Goal: Information Seeking & Learning: Compare options

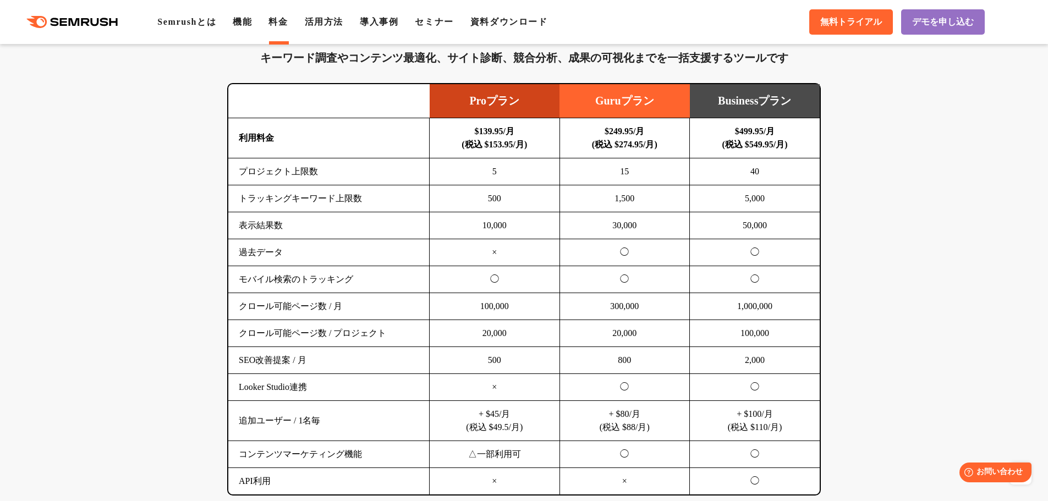
scroll to position [660, 0]
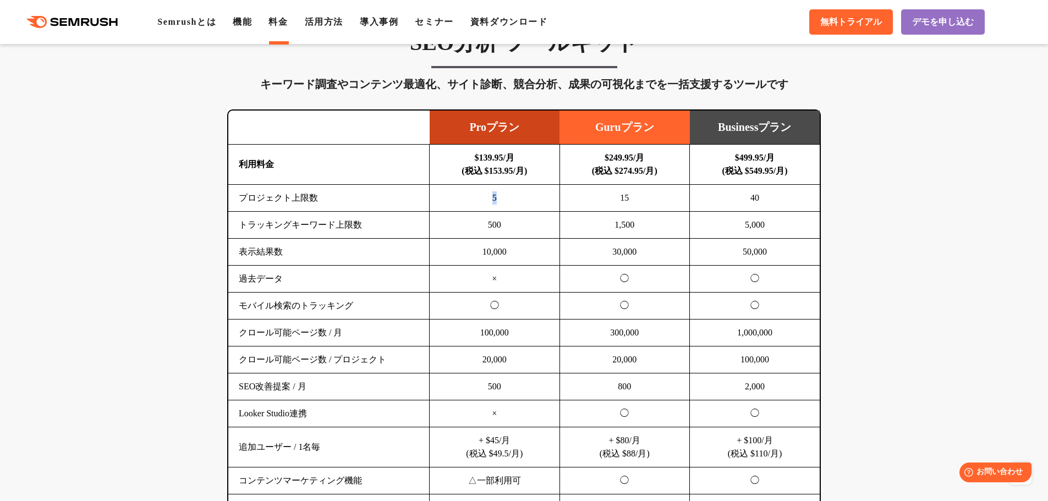
drag, startPoint x: 464, startPoint y: 196, endPoint x: 520, endPoint y: 194, distance: 56.2
click at [520, 194] on td "5" at bounding box center [495, 198] width 130 height 27
drag, startPoint x: 516, startPoint y: 244, endPoint x: 475, endPoint y: 255, distance: 42.0
click at [475, 255] on td "10,000" at bounding box center [495, 252] width 130 height 27
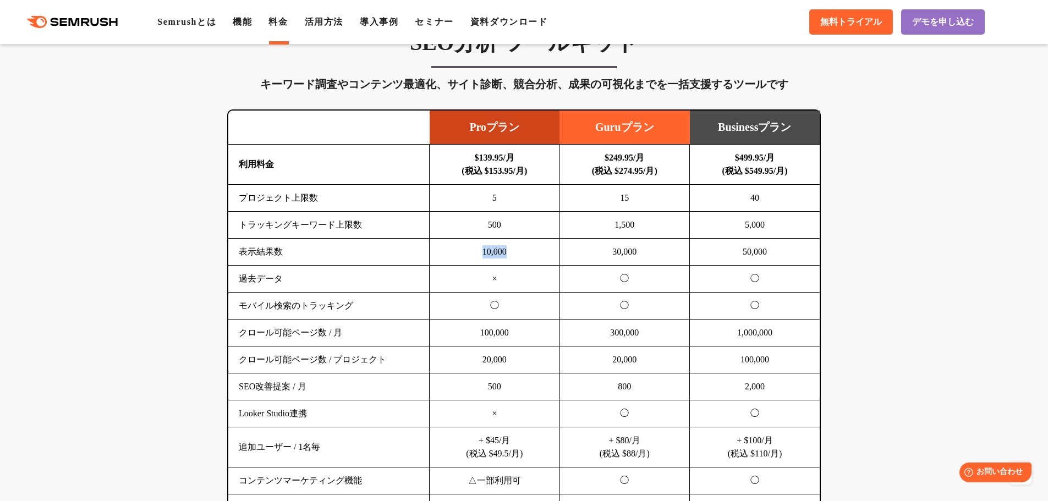
click at [475, 256] on td "10,000" at bounding box center [495, 252] width 130 height 27
drag, startPoint x: 469, startPoint y: 248, endPoint x: 535, endPoint y: 249, distance: 66.1
click at [535, 249] on td "10,000" at bounding box center [495, 252] width 130 height 27
drag, startPoint x: 455, startPoint y: 157, endPoint x: 548, endPoint y: 174, distance: 94.0
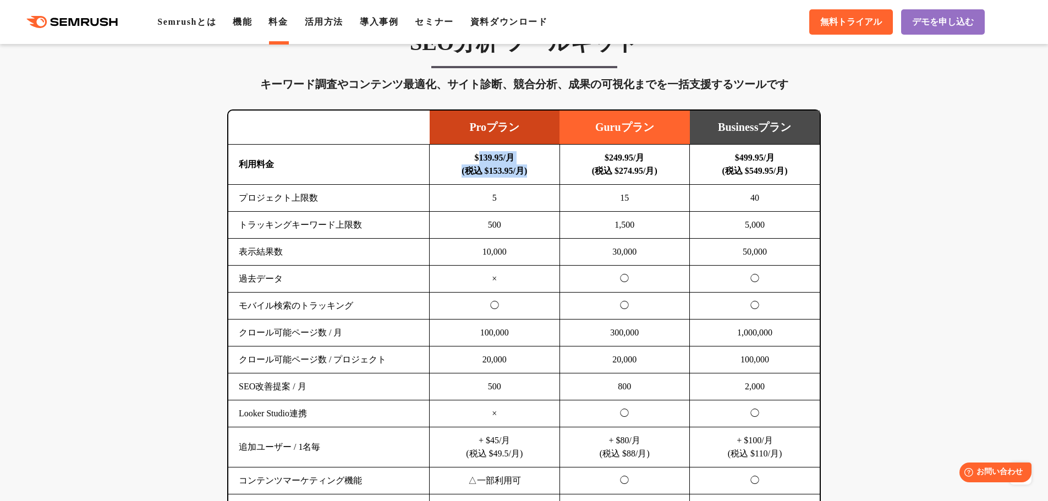
click at [551, 171] on td "$139.95/月 (税込 $153.95/月)" at bounding box center [495, 165] width 130 height 40
click at [548, 174] on td "$139.95/月 (税込 $153.95/月)" at bounding box center [495, 165] width 130 height 40
drag, startPoint x: 499, startPoint y: 183, endPoint x: 457, endPoint y: 150, distance: 52.9
click at [457, 150] on td "$139.95/月 (税込 $153.95/月)" at bounding box center [495, 165] width 130 height 40
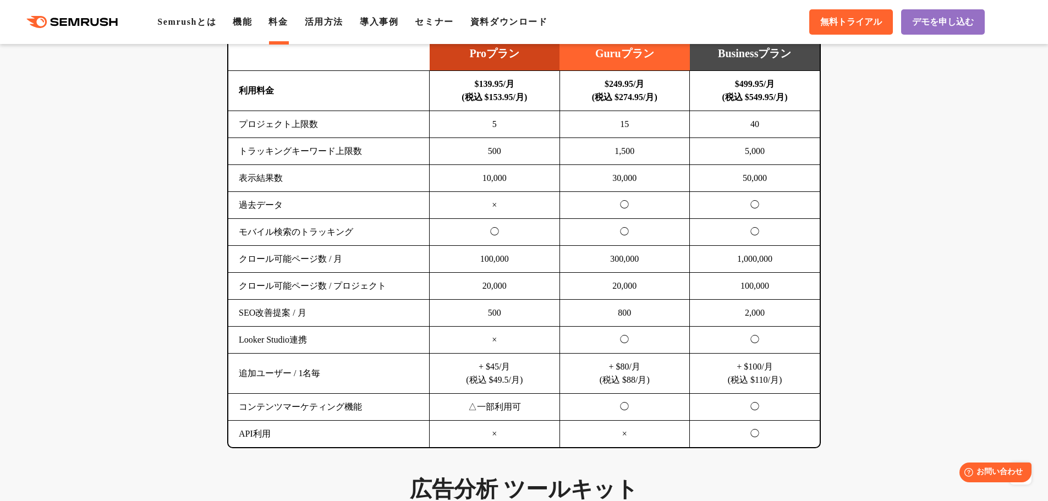
scroll to position [770, 0]
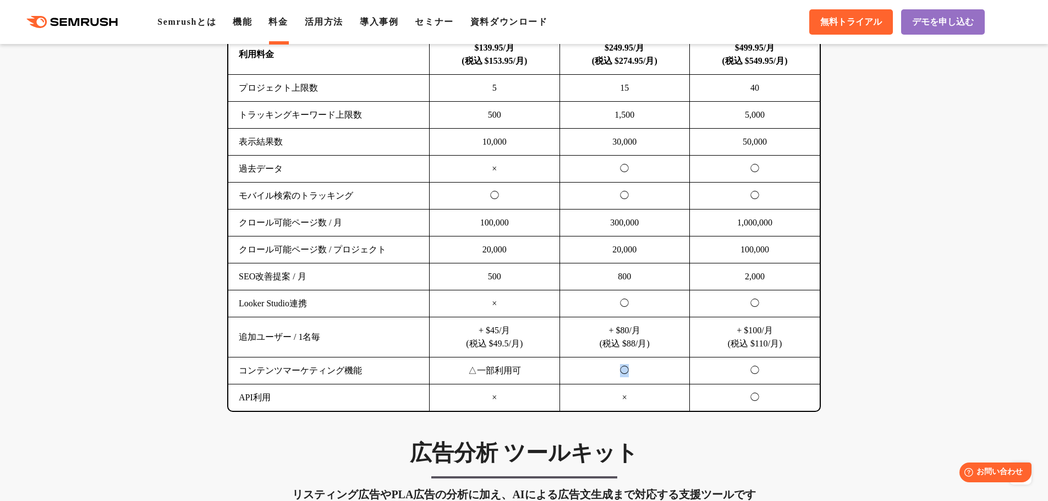
drag, startPoint x: 625, startPoint y: 371, endPoint x: 668, endPoint y: 371, distance: 42.4
click at [668, 371] on td "◯" at bounding box center [625, 371] width 130 height 27
drag, startPoint x: 668, startPoint y: 371, endPoint x: 446, endPoint y: 359, distance: 221.6
click at [446, 359] on tr "コンテンツマーケティング機能 △一部利用可 ◯ ◯" at bounding box center [524, 371] width 592 height 27
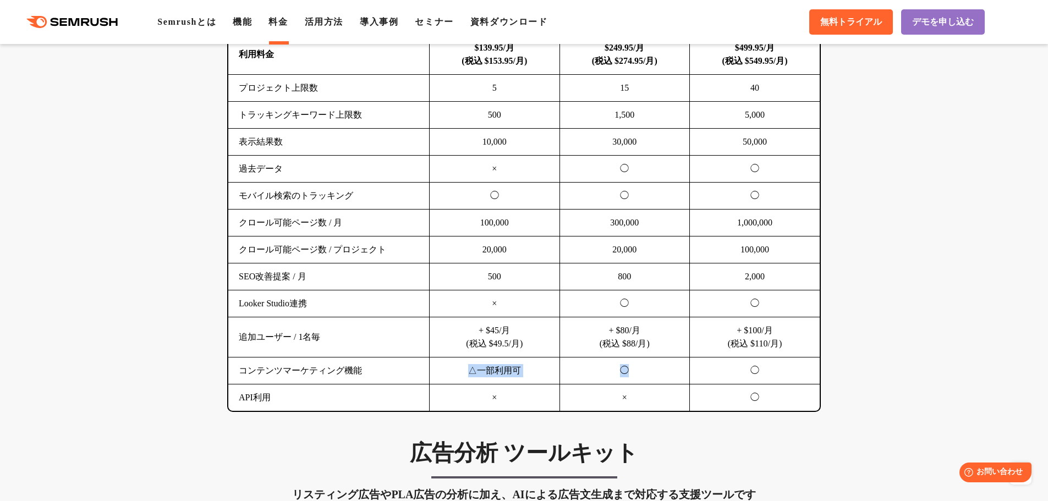
click at [446, 359] on td "△一部利用可" at bounding box center [495, 371] width 130 height 27
drag, startPoint x: 446, startPoint y: 359, endPoint x: 546, endPoint y: 366, distance: 100.4
click at [546, 366] on td "△一部利用可" at bounding box center [495, 371] width 130 height 27
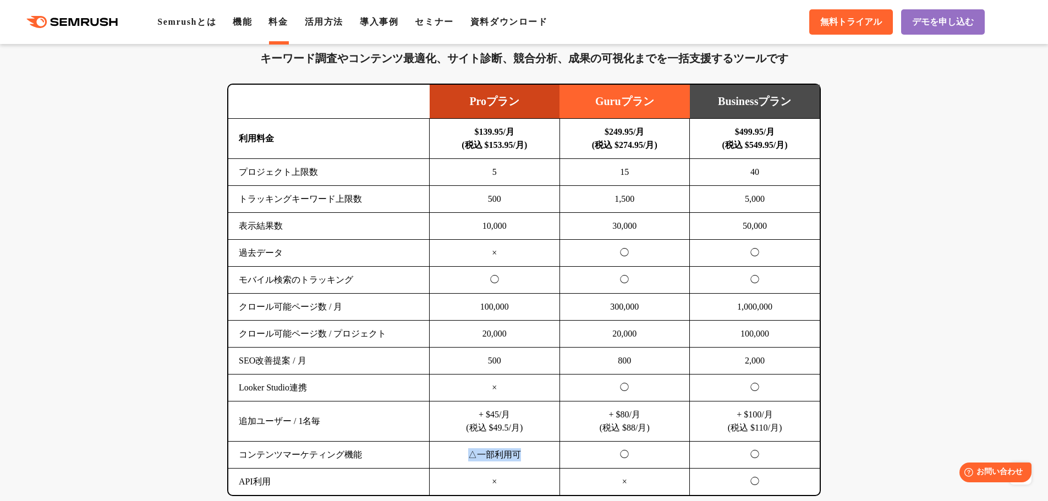
scroll to position [660, 0]
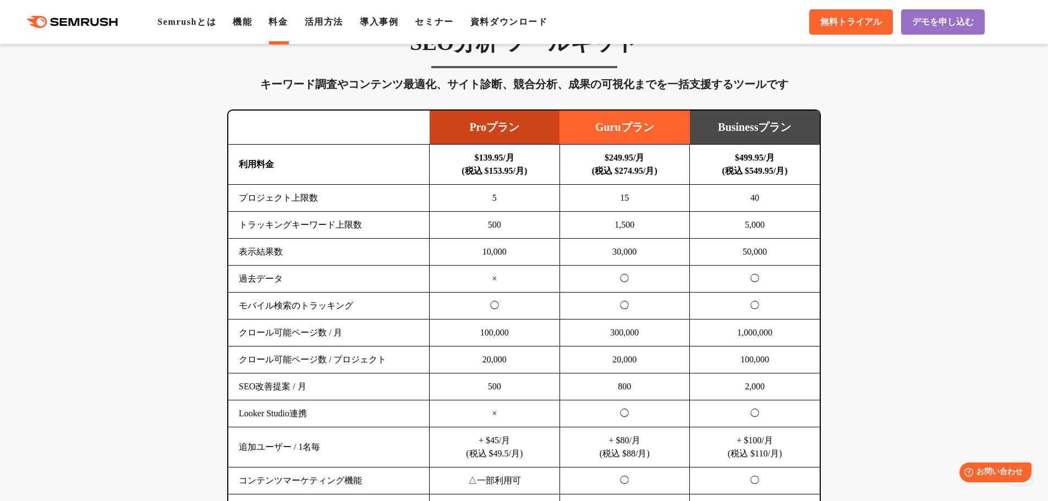
click at [660, 125] on td "Guruプラン" at bounding box center [625, 128] width 130 height 34
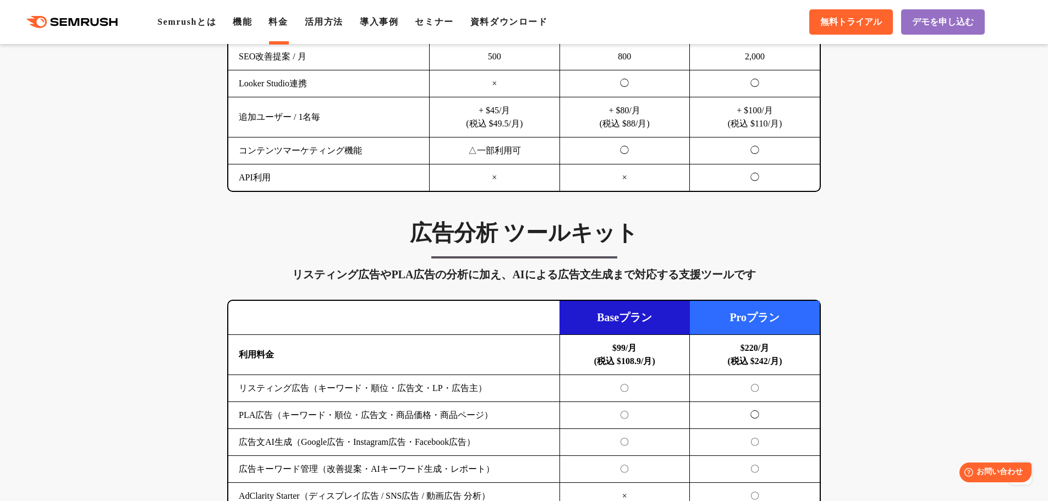
scroll to position [550, 0]
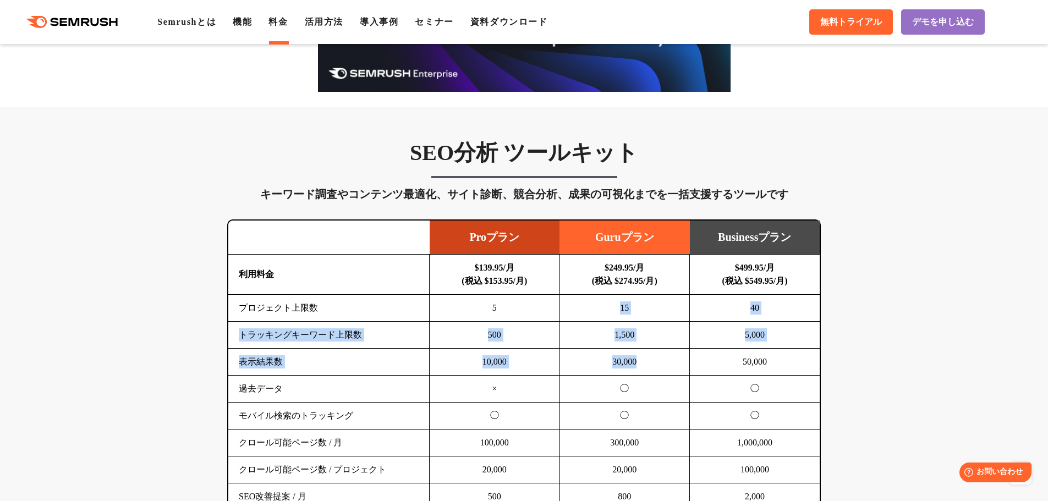
drag, startPoint x: 621, startPoint y: 296, endPoint x: 652, endPoint y: 351, distance: 62.3
click at [652, 351] on tbody "利用料金 $139.95/月 (税込 $153.95/月) $249.95/月 (税込 $274.95/月) $499.95/月 (税込 $549.95/月)…" at bounding box center [524, 443] width 592 height 377
click at [652, 351] on td "30,000" at bounding box center [625, 362] width 130 height 27
drag, startPoint x: 643, startPoint y: 364, endPoint x: 640, endPoint y: 308, distance: 55.7
click at [640, 308] on tbody "利用料金 $139.95/月 (税込 $153.95/月) $249.95/月 (税込 $274.95/月) $499.95/月 (税込 $549.95/月)…" at bounding box center [524, 443] width 592 height 377
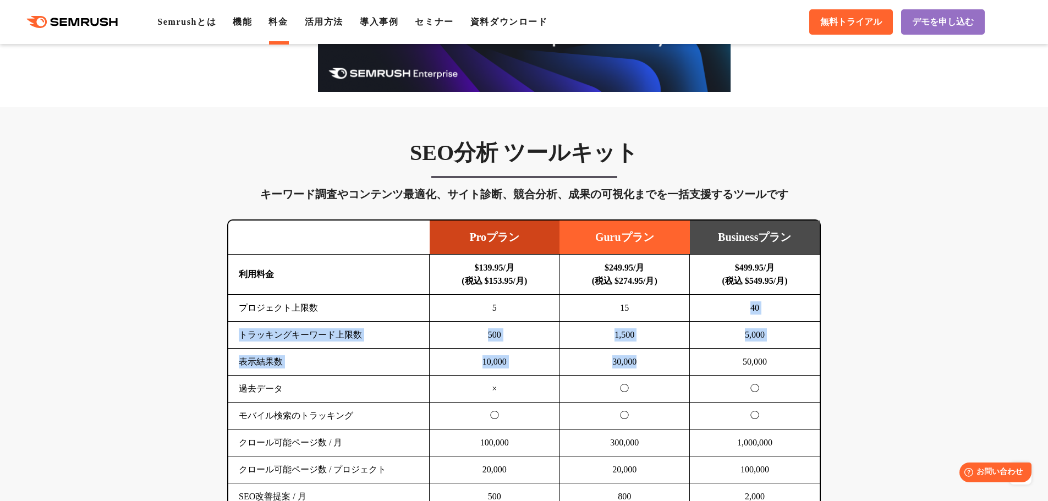
click at [640, 308] on td "15" at bounding box center [625, 308] width 130 height 27
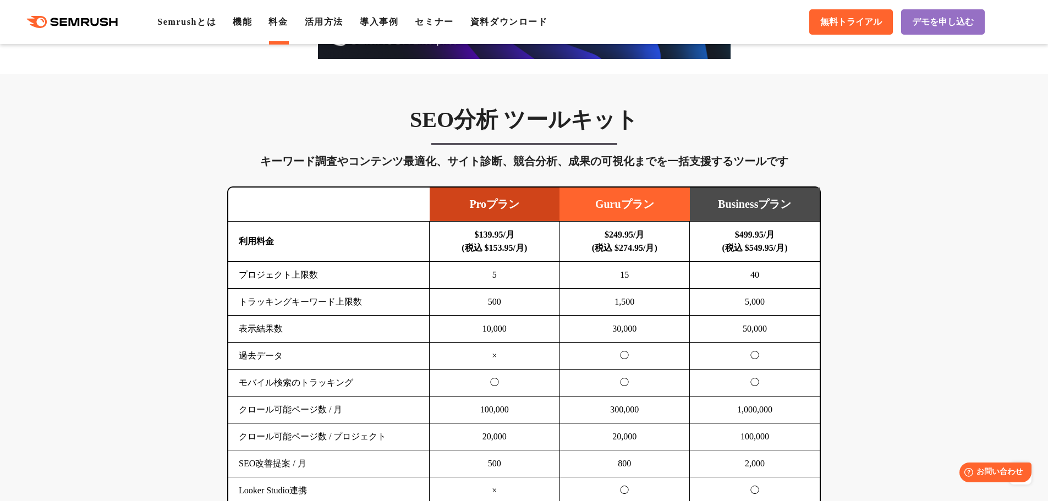
scroll to position [660, 0]
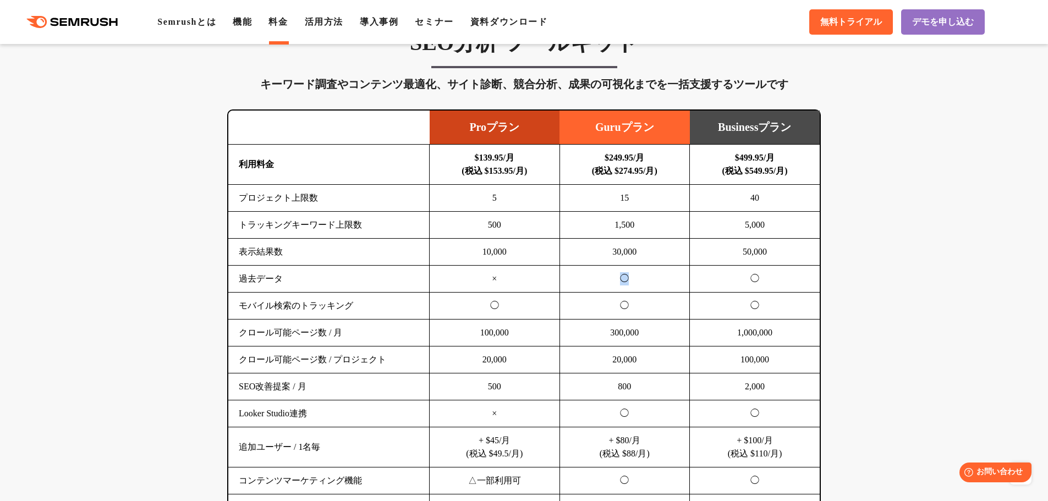
drag, startPoint x: 577, startPoint y: 280, endPoint x: 678, endPoint y: 274, distance: 101.4
click at [678, 274] on td "◯" at bounding box center [625, 279] width 130 height 27
click at [661, 326] on td "300,000" at bounding box center [625, 333] width 130 height 27
drag, startPoint x: 662, startPoint y: 398, endPoint x: 631, endPoint y: 399, distance: 31.4
click at [631, 399] on td "800" at bounding box center [625, 387] width 130 height 27
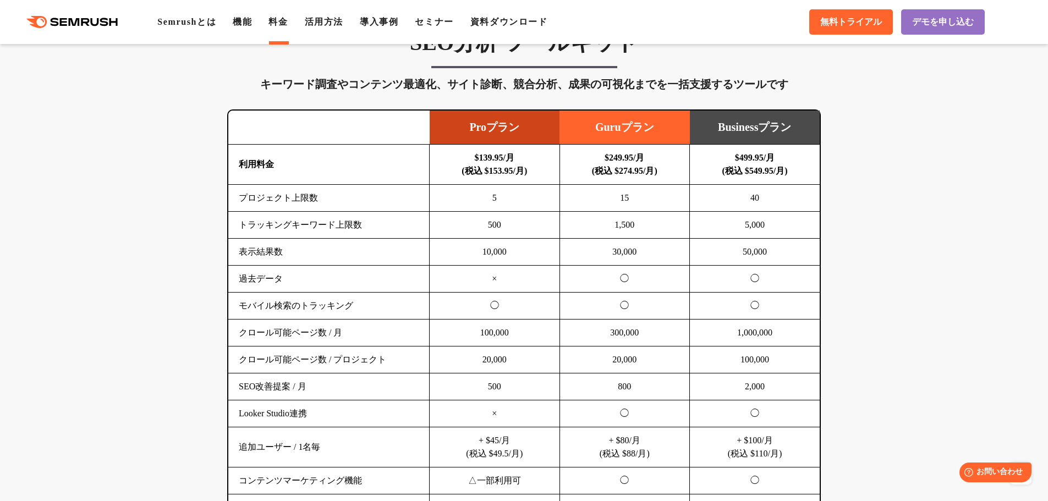
click at [649, 398] on td "800" at bounding box center [625, 387] width 130 height 27
drag, startPoint x: 240, startPoint y: 328, endPoint x: 575, endPoint y: 321, distance: 334.7
click at [575, 321] on tr "クロール可能ページ数 / 月 100,000 300,000 1,000,000" at bounding box center [524, 333] width 592 height 27
click at [575, 321] on td "300,000" at bounding box center [625, 333] width 130 height 27
drag, startPoint x: 233, startPoint y: 382, endPoint x: 768, endPoint y: 389, distance: 535.0
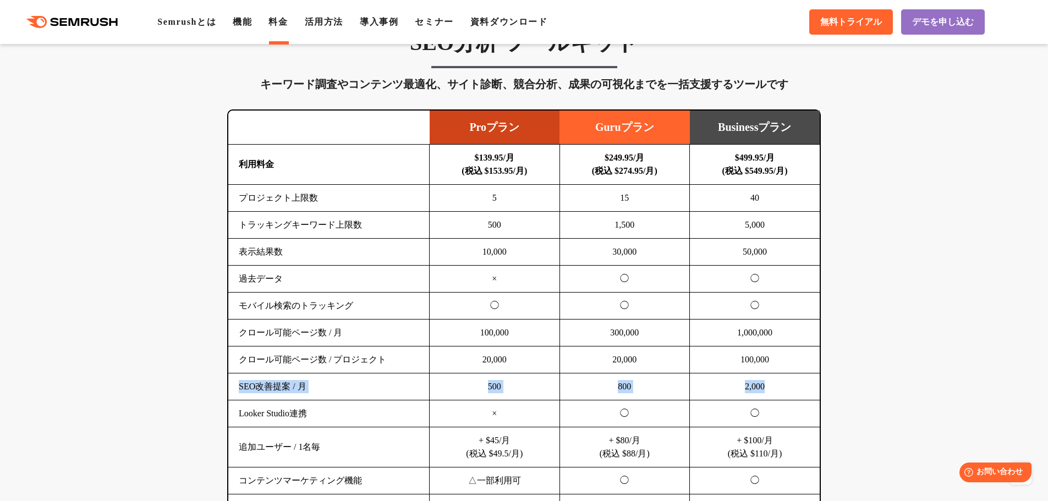
click at [768, 389] on tr "SEO改善提案 / 月 500 800 2,000" at bounding box center [524, 387] width 592 height 27
click at [783, 388] on td "2,000" at bounding box center [755, 387] width 130 height 27
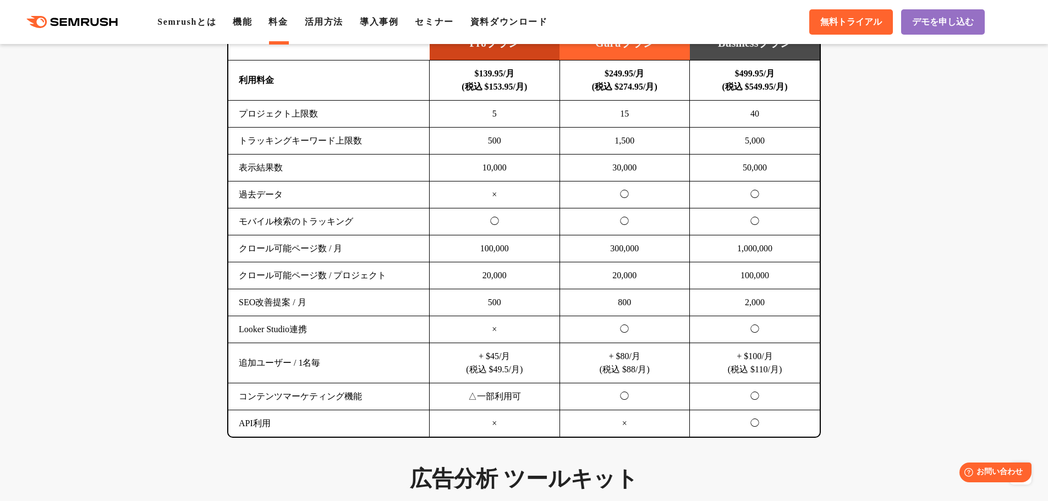
scroll to position [770, 0]
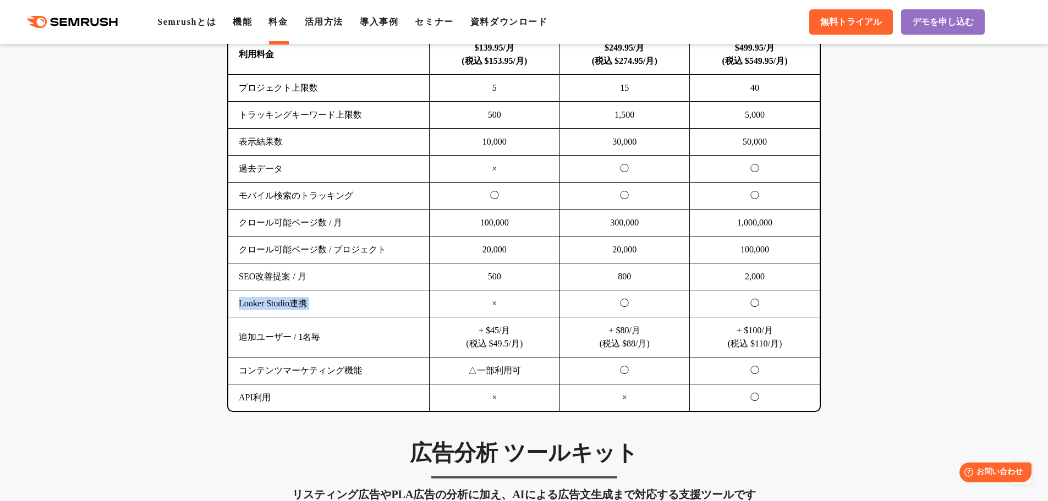
drag, startPoint x: 238, startPoint y: 308, endPoint x: 436, endPoint y: 308, distance: 198.7
click at [436, 308] on tr "Looker Studio連携 × ◯ ◯" at bounding box center [524, 304] width 592 height 27
click at [436, 308] on td "×" at bounding box center [495, 304] width 130 height 27
drag, startPoint x: 302, startPoint y: 374, endPoint x: 492, endPoint y: 373, distance: 190.4
click at [492, 373] on tr "コンテンツマーケティング機能 △一部利用可 ◯ ◯" at bounding box center [524, 371] width 592 height 27
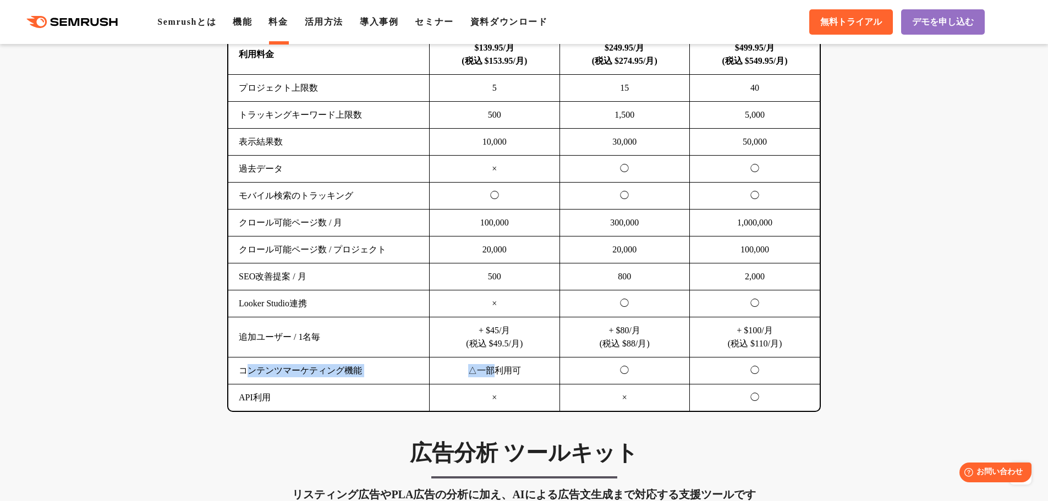
click at [492, 373] on td "△一部利用可" at bounding box center [495, 371] width 130 height 27
click at [293, 308] on td "Looker Studio連携" at bounding box center [328, 304] width 201 height 27
click at [266, 314] on td "Looker Studio連携" at bounding box center [328, 304] width 201 height 27
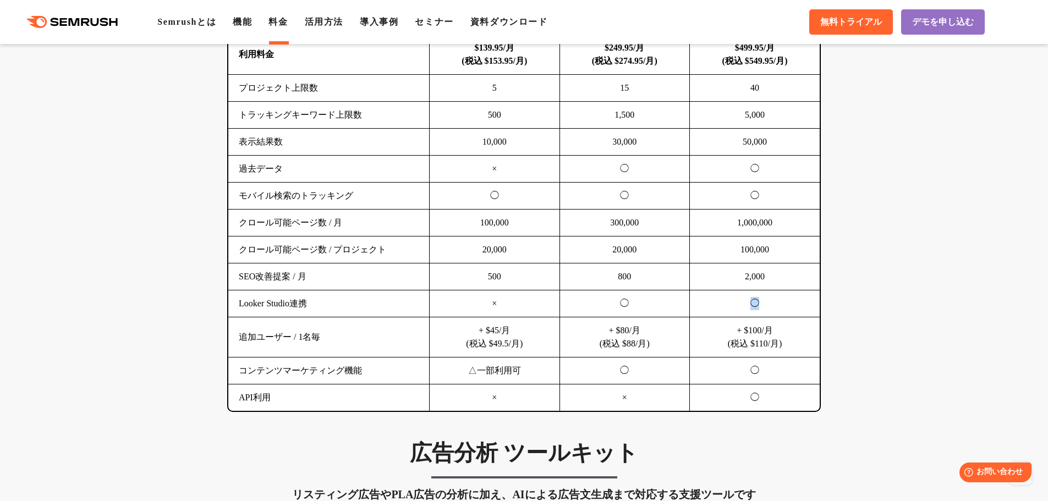
drag, startPoint x: 759, startPoint y: 306, endPoint x: 743, endPoint y: 310, distance: 16.6
click at [743, 310] on td "◯" at bounding box center [755, 304] width 130 height 27
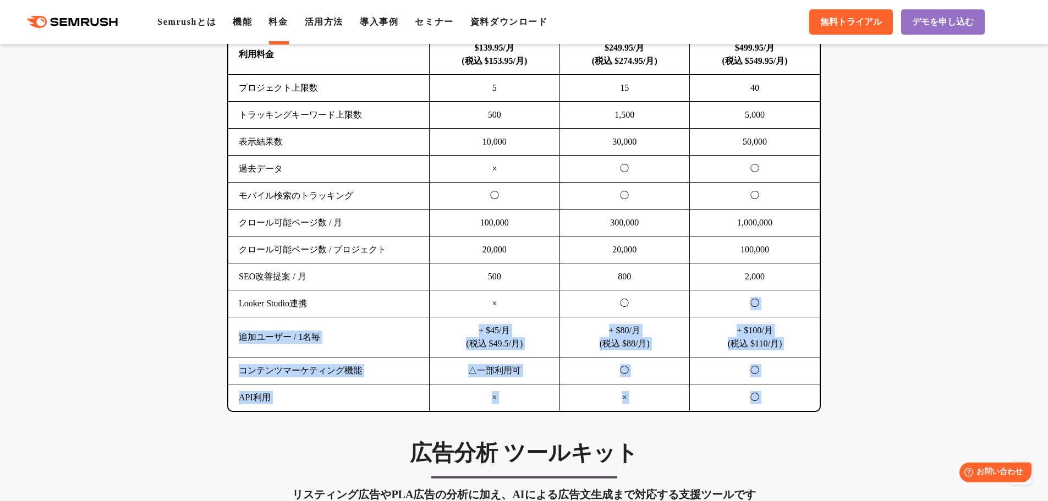
drag, startPoint x: 743, startPoint y: 310, endPoint x: 872, endPoint y: 309, distance: 128.8
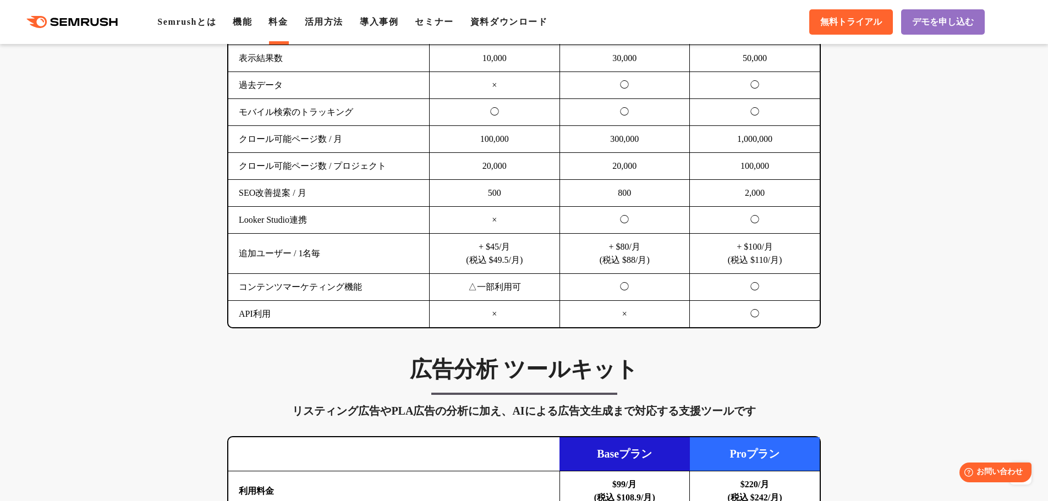
scroll to position [881, 0]
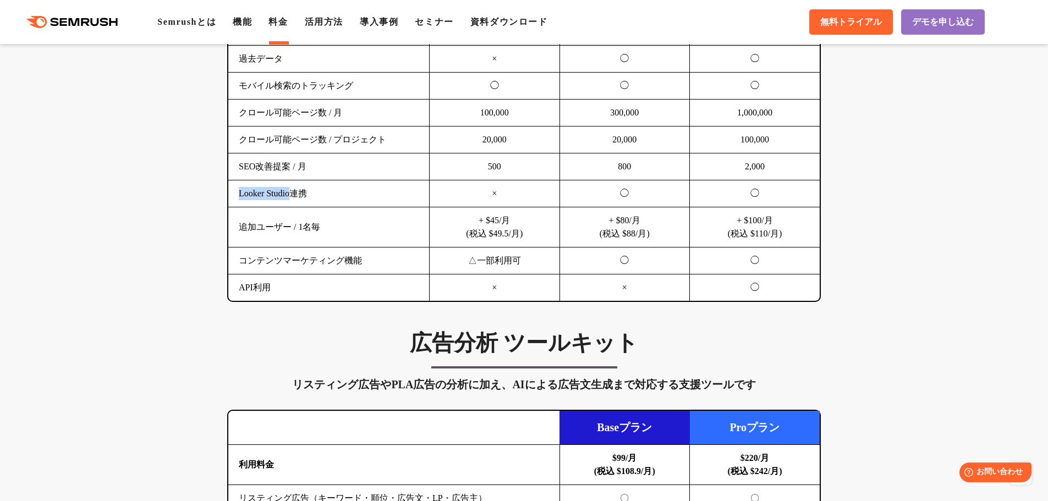
drag, startPoint x: 233, startPoint y: 198, endPoint x: 294, endPoint y: 200, distance: 61.1
click at [294, 200] on td "Looker Studio連携" at bounding box center [328, 194] width 201 height 27
copy td "Looker Studio"
click at [348, 203] on td "Looker Studio連携" at bounding box center [328, 194] width 201 height 27
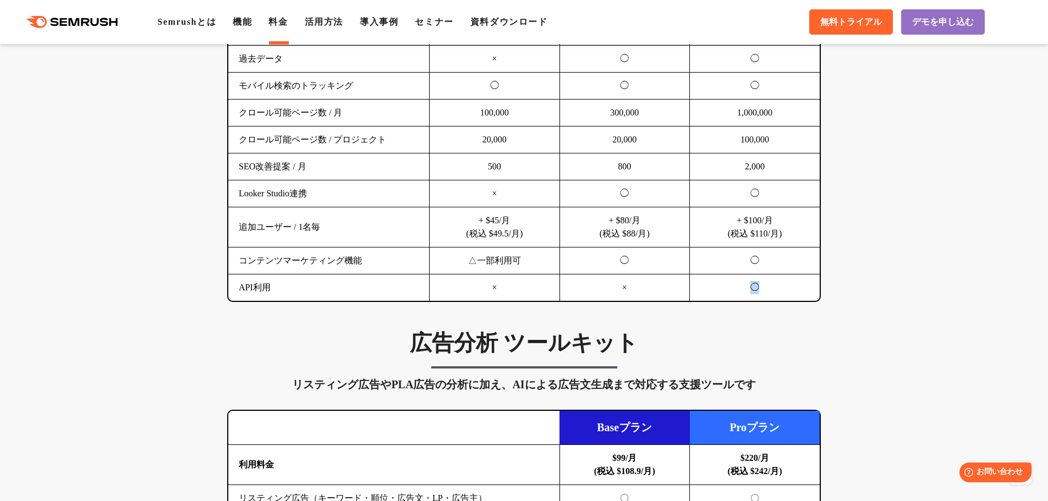
drag, startPoint x: 724, startPoint y: 292, endPoint x: 789, endPoint y: 290, distance: 65.0
click at [789, 290] on td "◯" at bounding box center [755, 288] width 130 height 27
drag, startPoint x: 779, startPoint y: 294, endPoint x: 740, endPoint y: 294, distance: 39.1
click at [740, 294] on td "◯" at bounding box center [755, 288] width 130 height 27
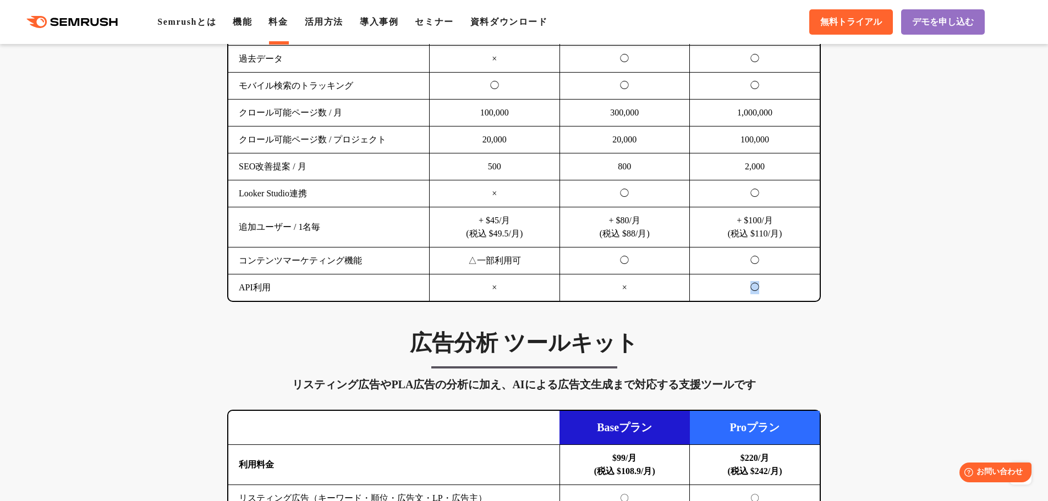
click at [740, 294] on td "◯" at bounding box center [755, 288] width 130 height 27
drag, startPoint x: 754, startPoint y: 291, endPoint x: 794, endPoint y: 285, distance: 40.2
click at [794, 285] on td "◯" at bounding box center [755, 288] width 130 height 27
drag, startPoint x: 794, startPoint y: 285, endPoint x: 783, endPoint y: 288, distance: 11.1
click at [792, 285] on td "◯" at bounding box center [755, 288] width 130 height 27
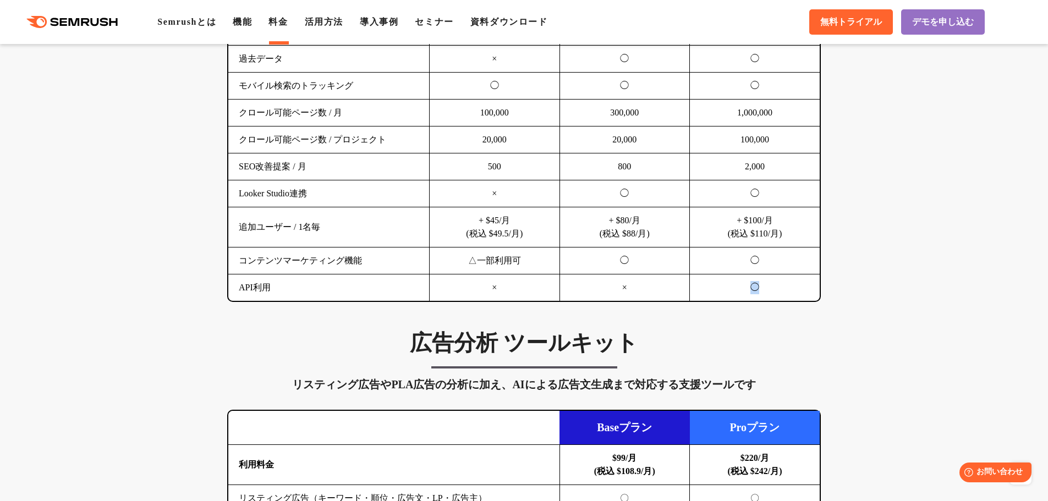
click at [755, 289] on td "◯" at bounding box center [755, 288] width 130 height 27
drag, startPoint x: 747, startPoint y: 289, endPoint x: 786, endPoint y: 289, distance: 39.1
click at [786, 289] on td "◯" at bounding box center [755, 288] width 130 height 27
drag, startPoint x: 773, startPoint y: 295, endPoint x: 711, endPoint y: 295, distance: 62.2
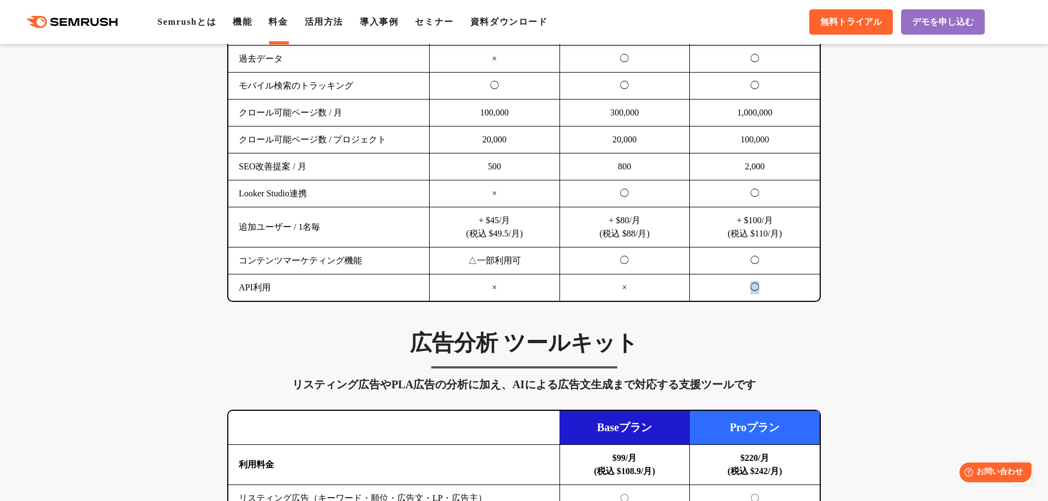
click at [711, 295] on td "◯" at bounding box center [755, 288] width 130 height 27
drag, startPoint x: 711, startPoint y: 295, endPoint x: 785, endPoint y: 290, distance: 74.5
click at [785, 290] on td "◯" at bounding box center [755, 288] width 130 height 27
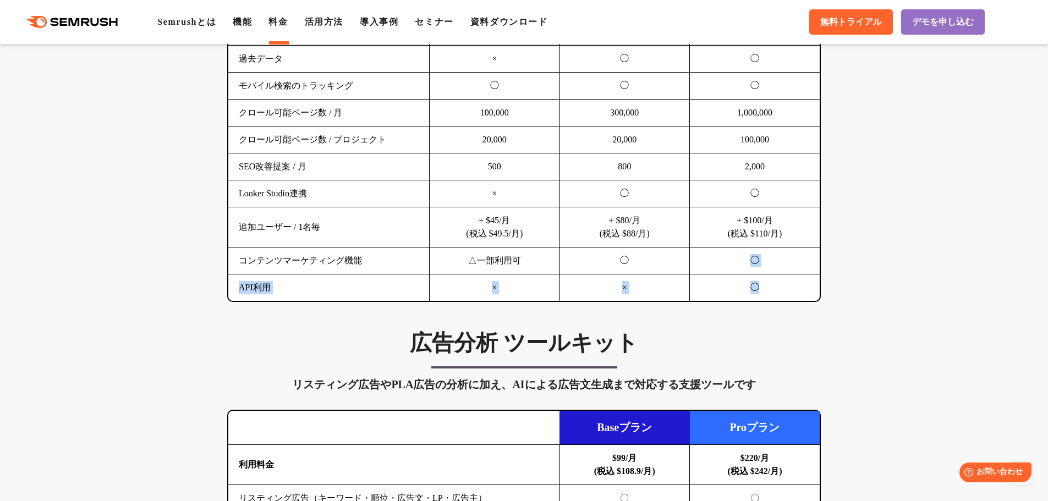
drag, startPoint x: 783, startPoint y: 289, endPoint x: 752, endPoint y: 256, distance: 45.2
click at [752, 256] on tbody "利用料金 $139.95/月 (税込 $153.95/月) $249.95/月 (税込 $274.95/月) $499.95/月 (税込 $549.95/月)…" at bounding box center [524, 113] width 592 height 377
click at [752, 256] on td "◯" at bounding box center [755, 261] width 130 height 27
drag, startPoint x: 751, startPoint y: 256, endPoint x: 764, endPoint y: 281, distance: 28.1
click at [764, 281] on tbody "利用料金 $139.95/月 (税込 $153.95/月) $249.95/月 (税込 $274.95/月) $499.95/月 (税込 $549.95/月)…" at bounding box center [524, 113] width 592 height 377
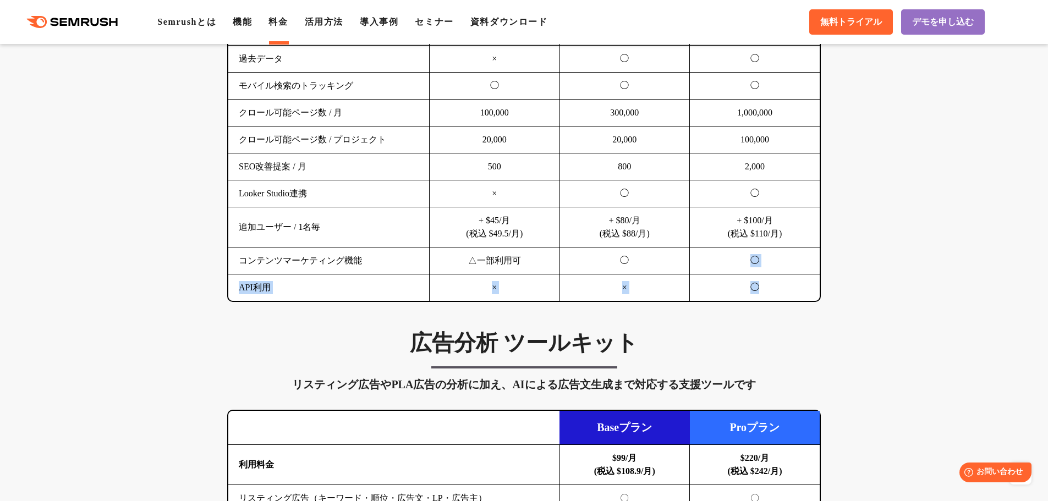
click at [764, 281] on td "◯" at bounding box center [755, 288] width 130 height 27
drag, startPoint x: 764, startPoint y: 287, endPoint x: 750, endPoint y: 297, distance: 17.7
click at [750, 297] on td "◯" at bounding box center [755, 288] width 130 height 27
click at [750, 298] on td "◯" at bounding box center [755, 288] width 130 height 27
click at [785, 293] on td "◯" at bounding box center [755, 288] width 130 height 27
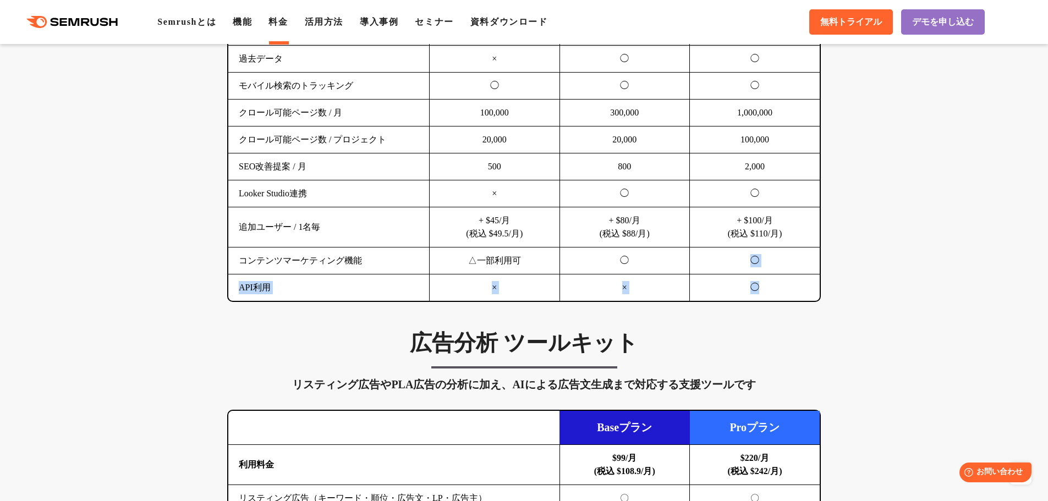
drag, startPoint x: 779, startPoint y: 296, endPoint x: 750, endPoint y: 262, distance: 44.9
click at [750, 262] on tbody "利用料金 $139.95/月 (税込 $153.95/月) $249.95/月 (税込 $274.95/月) $499.95/月 (税込 $549.95/月)…" at bounding box center [524, 113] width 592 height 377
click at [750, 262] on td "◯" at bounding box center [755, 261] width 130 height 27
drag, startPoint x: 750, startPoint y: 262, endPoint x: 759, endPoint y: 298, distance: 37.1
click at [759, 298] on tbody "利用料金 $139.95/月 (税込 $153.95/月) $249.95/月 (税込 $274.95/月) $499.95/月 (税込 $549.95/月)…" at bounding box center [524, 113] width 592 height 377
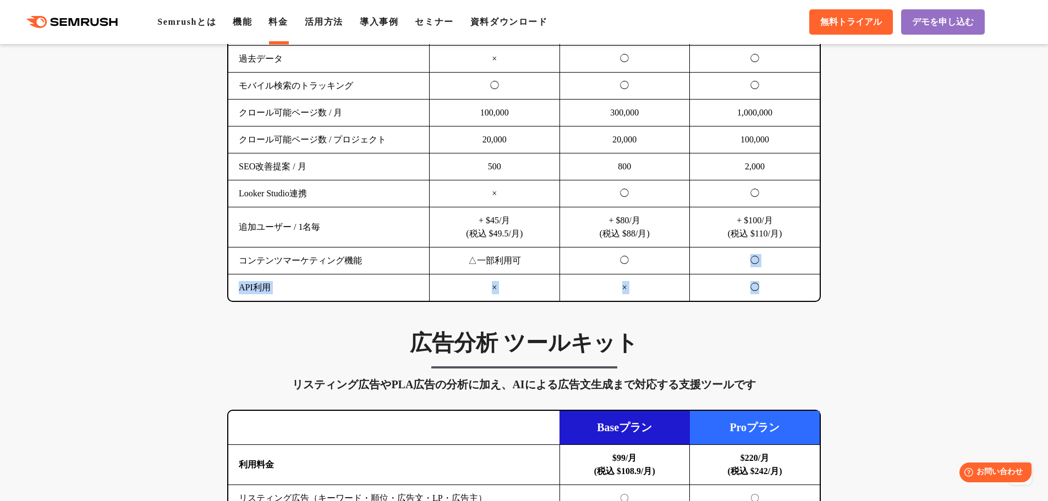
click at [759, 298] on td "◯" at bounding box center [755, 288] width 130 height 27
drag, startPoint x: 759, startPoint y: 296, endPoint x: 748, endPoint y: 247, distance: 50.7
click at [748, 247] on tbody "利用料金 $139.95/月 (税込 $153.95/月) $249.95/月 (税込 $274.95/月) $499.95/月 (税込 $549.95/月)…" at bounding box center [524, 113] width 592 height 377
click at [748, 247] on td "+ $100/月 (税込 $110/月)" at bounding box center [755, 227] width 130 height 40
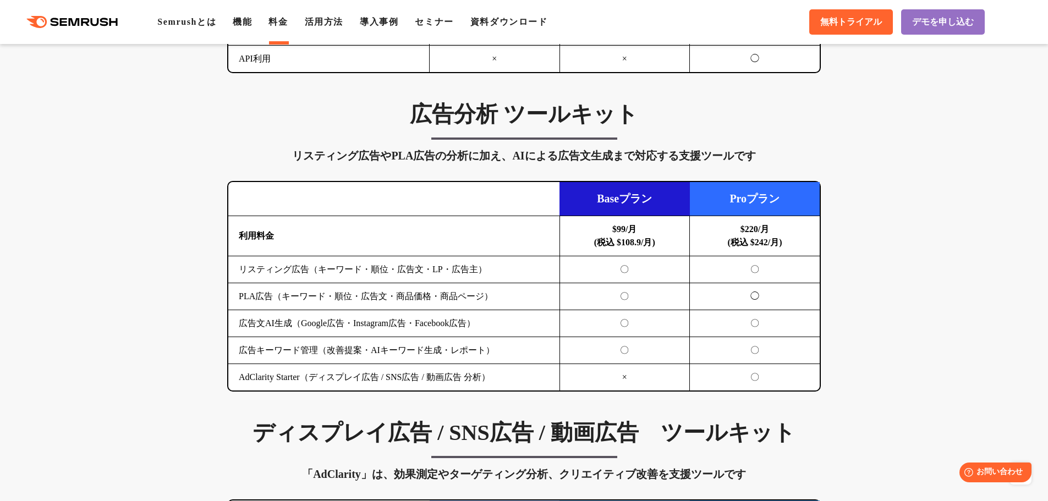
scroll to position [1211, 0]
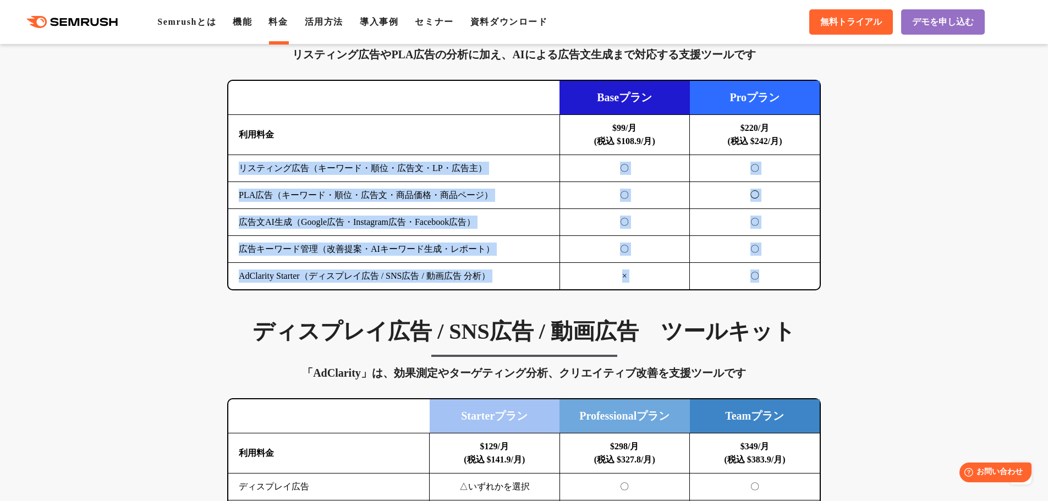
drag, startPoint x: 789, startPoint y: 252, endPoint x: 790, endPoint y: 149, distance: 102.4
click at [790, 149] on tbody "利用料金 $99/月 (税込 $108.9/月) $220/月 (税込 $242/月) リスティング広告（キーワード・順位・広告文・LP・広告主） 〇 〇 P…" at bounding box center [524, 202] width 592 height 175
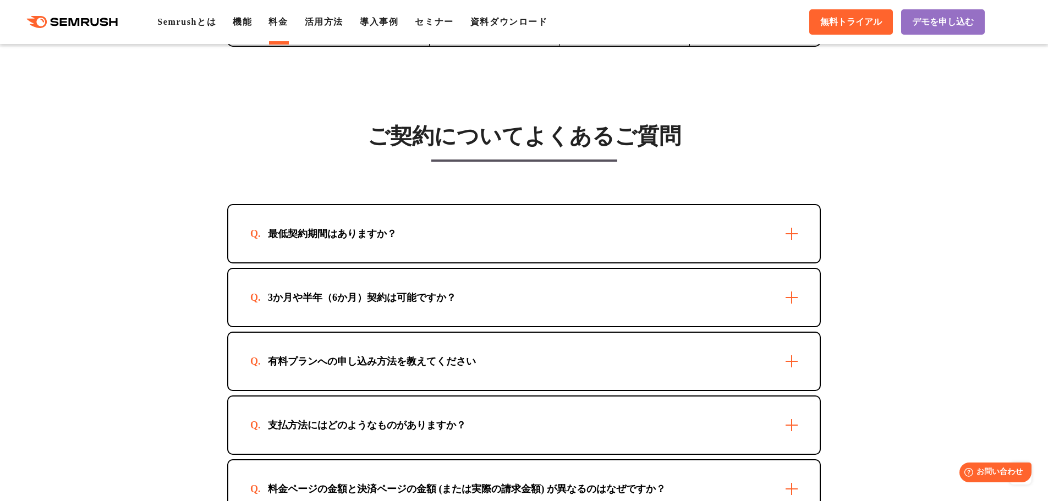
scroll to position [3082, 0]
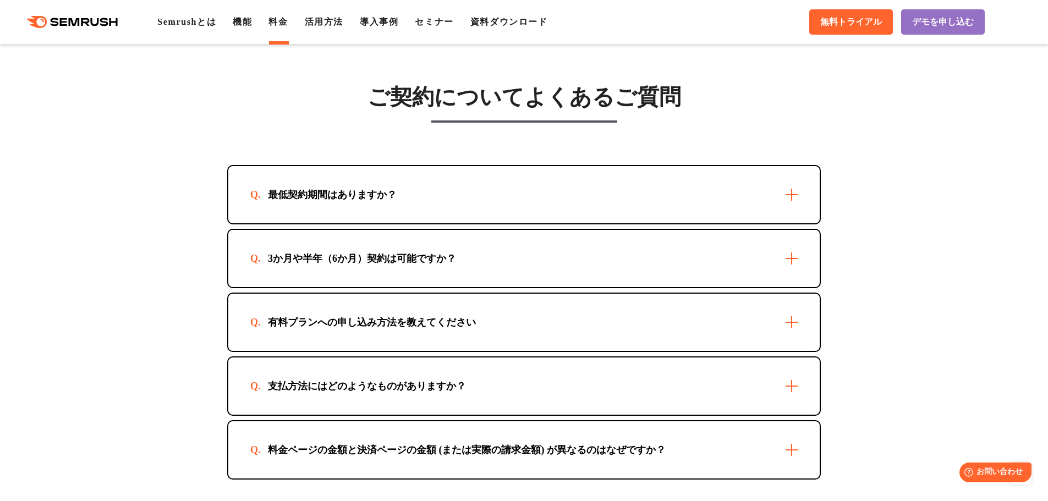
click at [486, 260] on div "3か月や半年（6か月）契約は可能ですか？" at bounding box center [524, 258] width 592 height 57
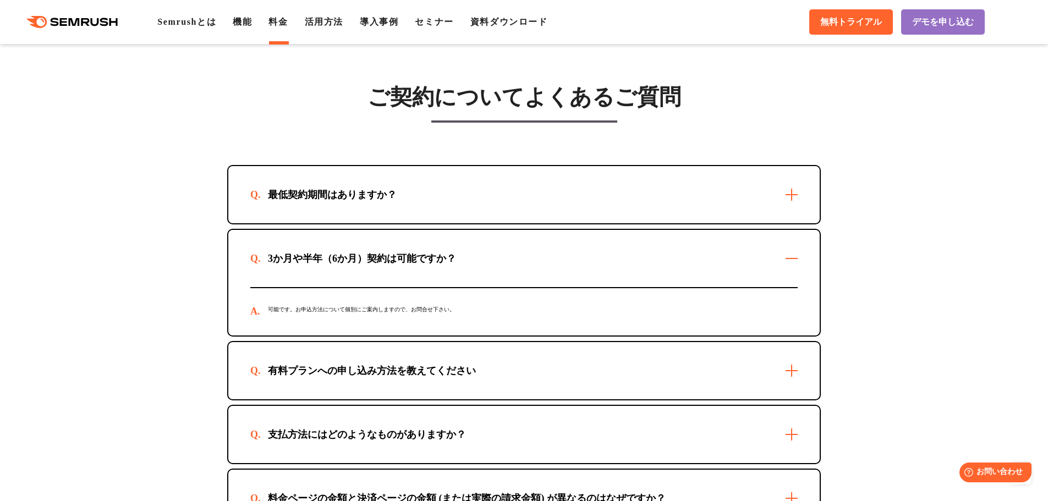
click at [489, 257] on div "3か月や半年（6か月）契約は可能ですか？" at bounding box center [524, 258] width 592 height 57
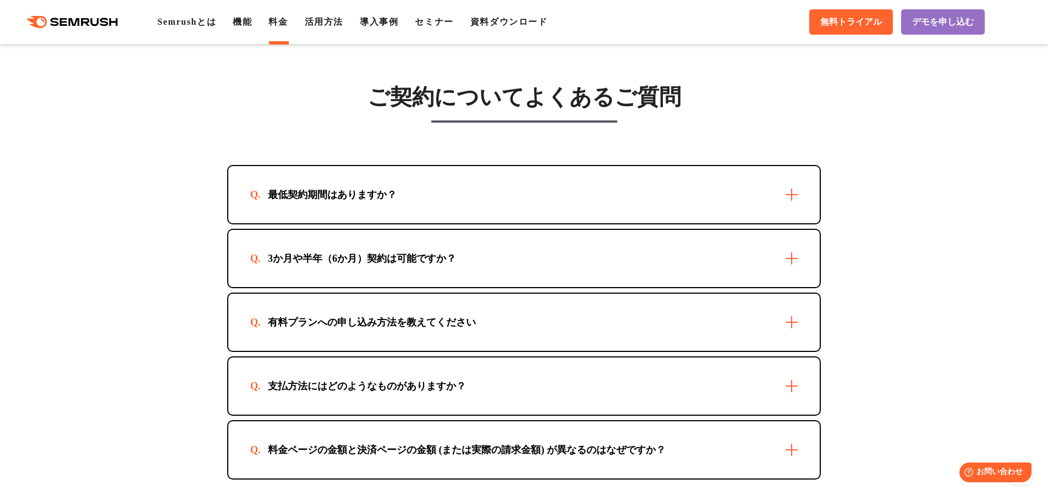
click at [500, 313] on div "有料プランへの申し込み方法を教えてください" at bounding box center [524, 322] width 592 height 57
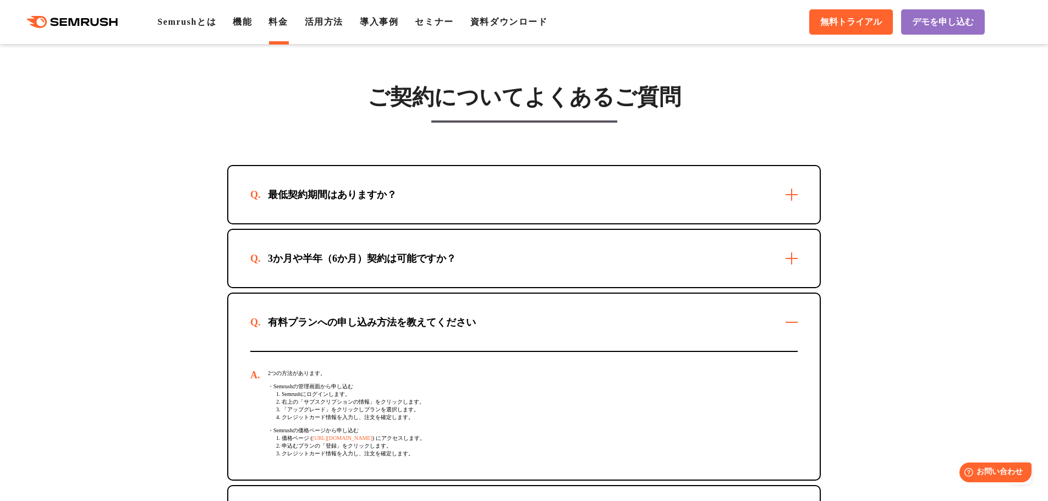
click at [500, 313] on div "有料プランへの申し込み方法を教えてください" at bounding box center [524, 322] width 592 height 57
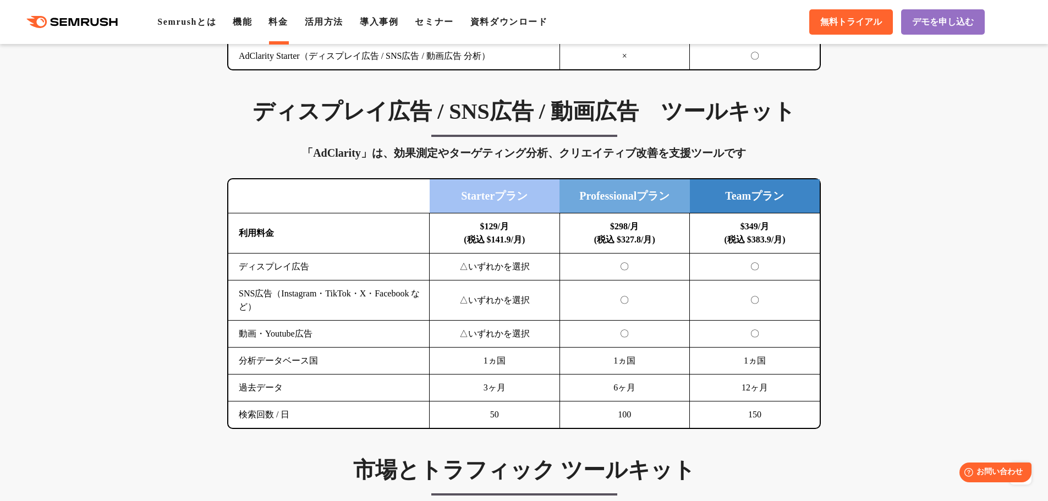
scroll to position [1321, 0]
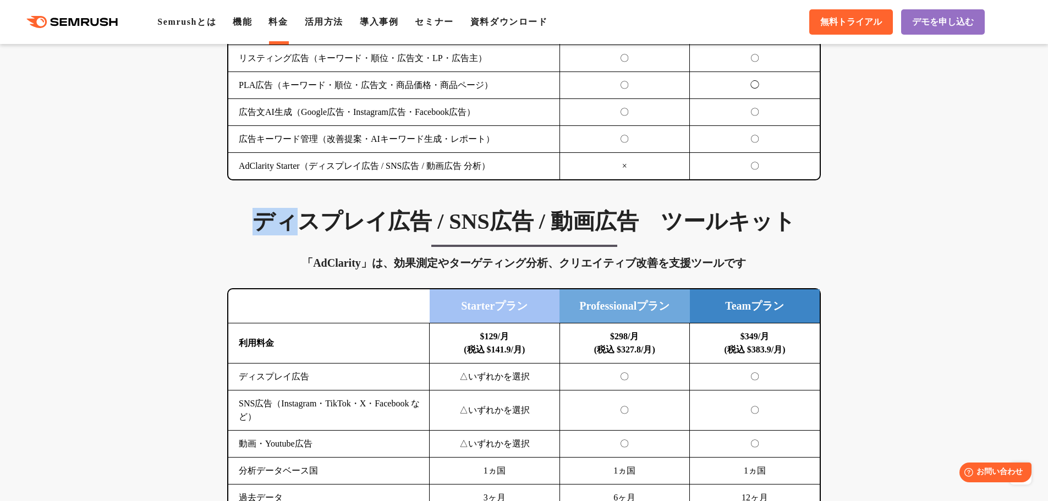
drag, startPoint x: 260, startPoint y: 221, endPoint x: 288, endPoint y: 216, distance: 29.0
click at [288, 216] on h3 "ディスプレイ広告 / SNS広告 / 動画広告　ツールキット" at bounding box center [524, 222] width 594 height 28
click at [288, 218] on h3 "ディスプレイ広告 / SNS広告 / 動画広告　ツールキット" at bounding box center [524, 222] width 594 height 28
drag, startPoint x: 291, startPoint y: 223, endPoint x: 260, endPoint y: 224, distance: 30.8
click at [260, 224] on h3 "ディスプレイ広告 / SNS広告 / 動画広告　ツールキット" at bounding box center [524, 222] width 594 height 28
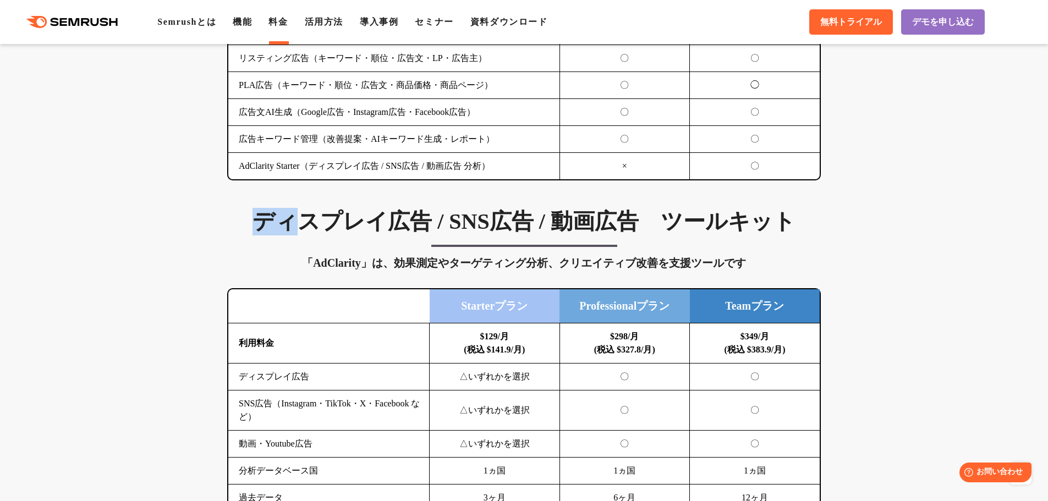
click at [262, 224] on h3 "ディスプレイ広告 / SNS広告 / 動画広告　ツールキット" at bounding box center [524, 222] width 594 height 28
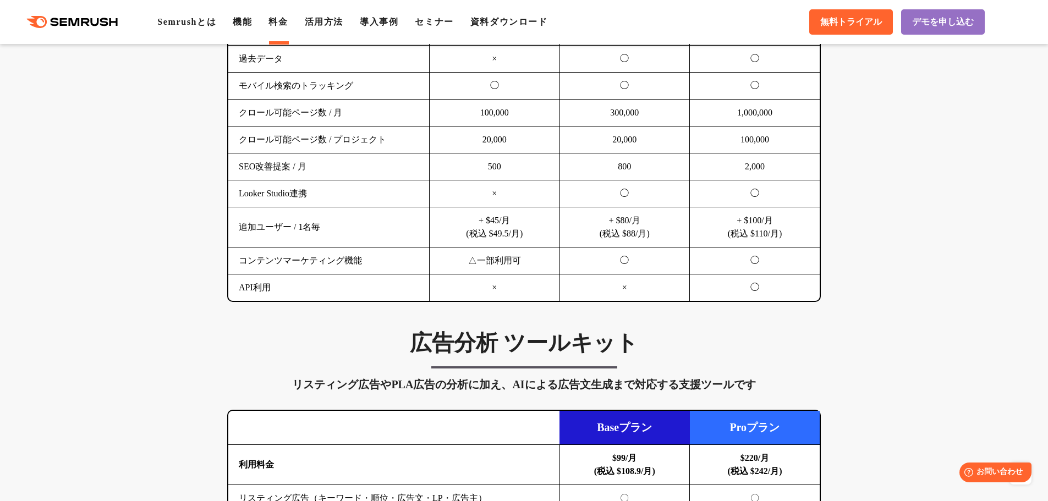
scroll to position [440, 0]
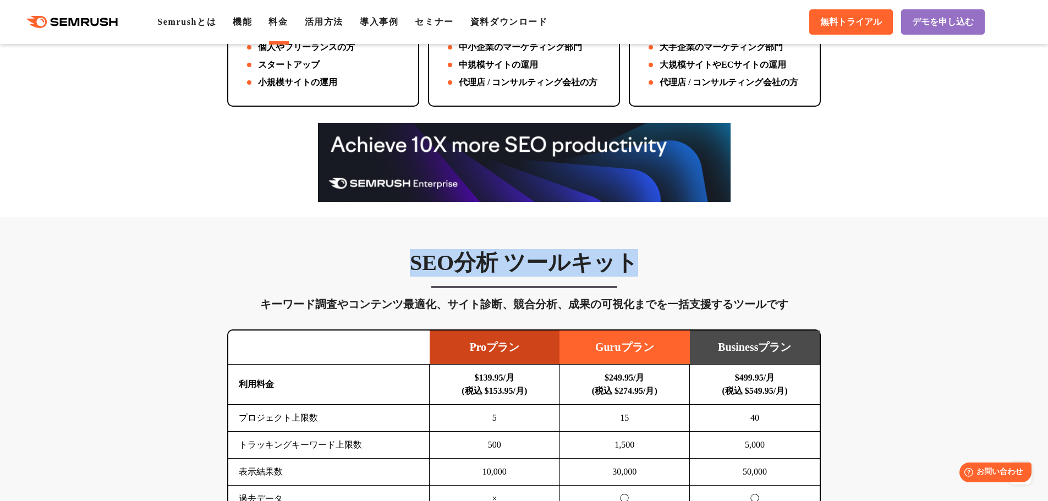
drag, startPoint x: 397, startPoint y: 276, endPoint x: 887, endPoint y: 271, distance: 490.4
drag, startPoint x: 859, startPoint y: 276, endPoint x: 395, endPoint y: 273, distance: 464.5
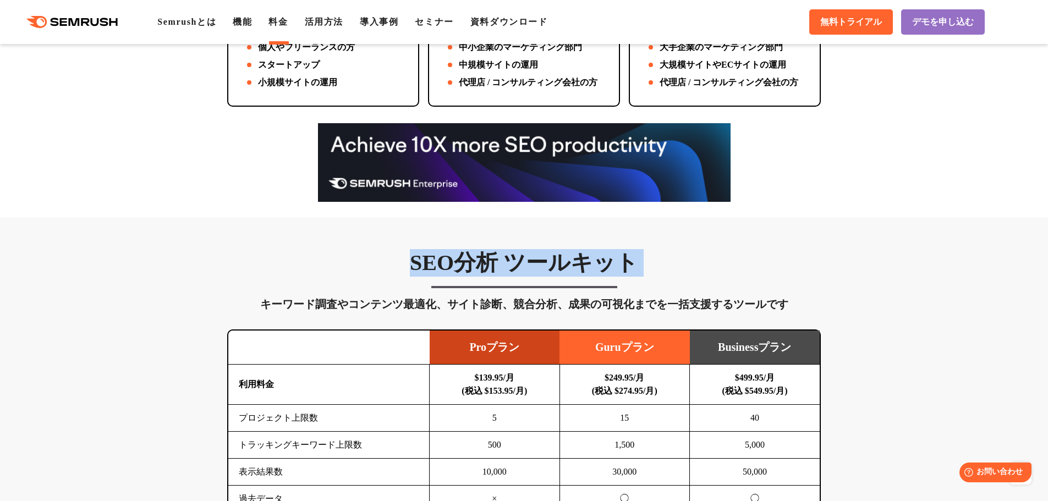
click at [395, 273] on h3 "SEO分析 ツールキット" at bounding box center [524, 263] width 594 height 28
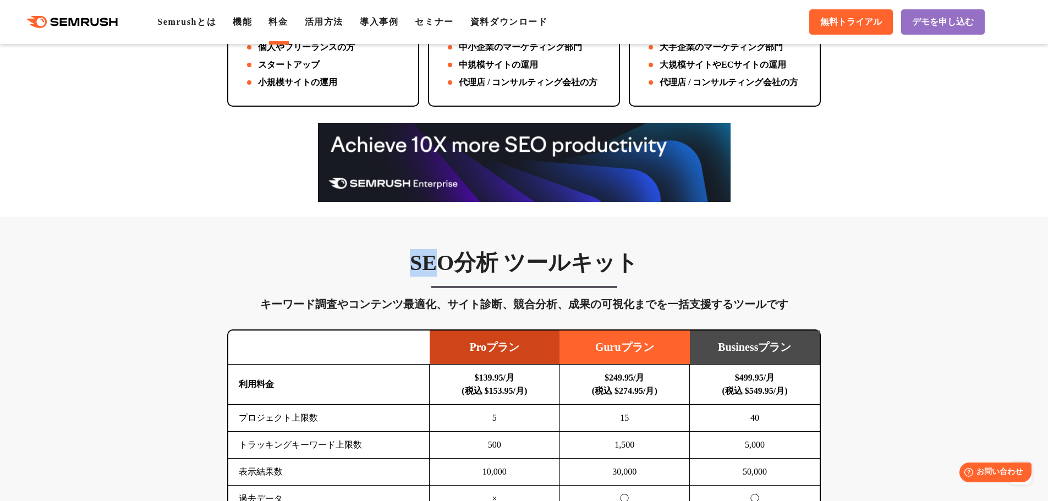
drag, startPoint x: 435, startPoint y: 266, endPoint x: 417, endPoint y: 263, distance: 19.1
click at [417, 263] on h3 "SEO分析 ツールキット" at bounding box center [524, 263] width 594 height 28
click at [416, 263] on h3 "SEO分析 ツールキット" at bounding box center [524, 263] width 594 height 28
drag, startPoint x: 413, startPoint y: 263, endPoint x: 451, endPoint y: 263, distance: 38.5
click at [451, 263] on h3 "SEO分析 ツールキット" at bounding box center [524, 263] width 594 height 28
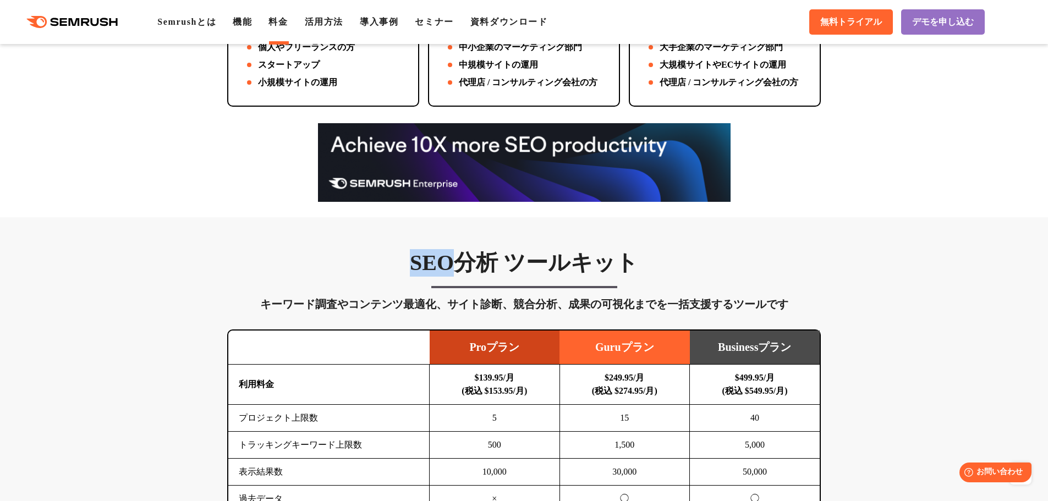
click at [451, 263] on h3 "SEO分析 ツールキット" at bounding box center [524, 263] width 594 height 28
drag, startPoint x: 455, startPoint y: 260, endPoint x: 416, endPoint y: 269, distance: 39.5
click at [416, 269] on h3 "SEO分析 ツールキット" at bounding box center [524, 263] width 594 height 28
drag, startPoint x: 416, startPoint y: 267, endPoint x: 449, endPoint y: 262, distance: 32.8
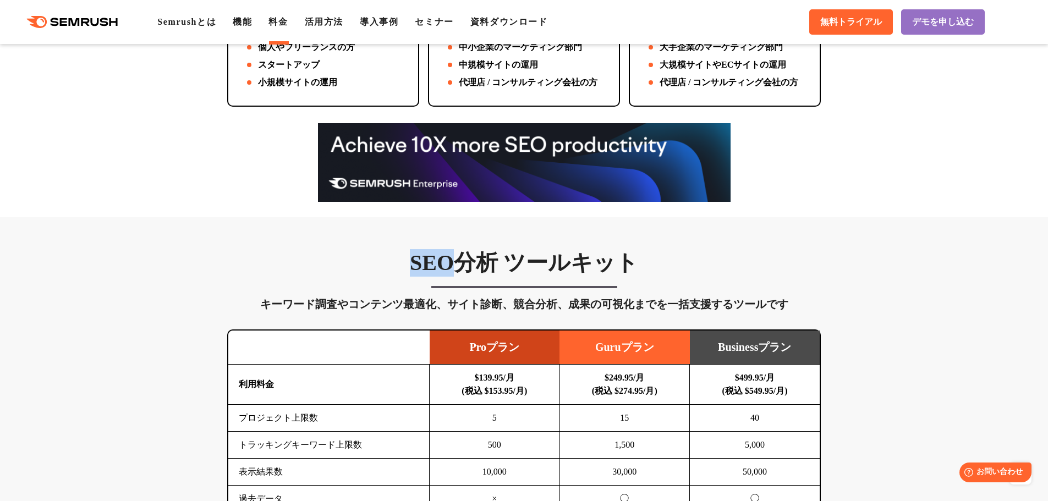
click at [449, 262] on h3 "SEO分析 ツールキット" at bounding box center [524, 263] width 594 height 28
drag, startPoint x: 455, startPoint y: 272, endPoint x: 417, endPoint y: 269, distance: 38.1
click at [417, 269] on h3 "SEO分析 ツールキット" at bounding box center [524, 263] width 594 height 28
click at [422, 268] on h3 "SEO分析 ツールキット" at bounding box center [524, 263] width 594 height 28
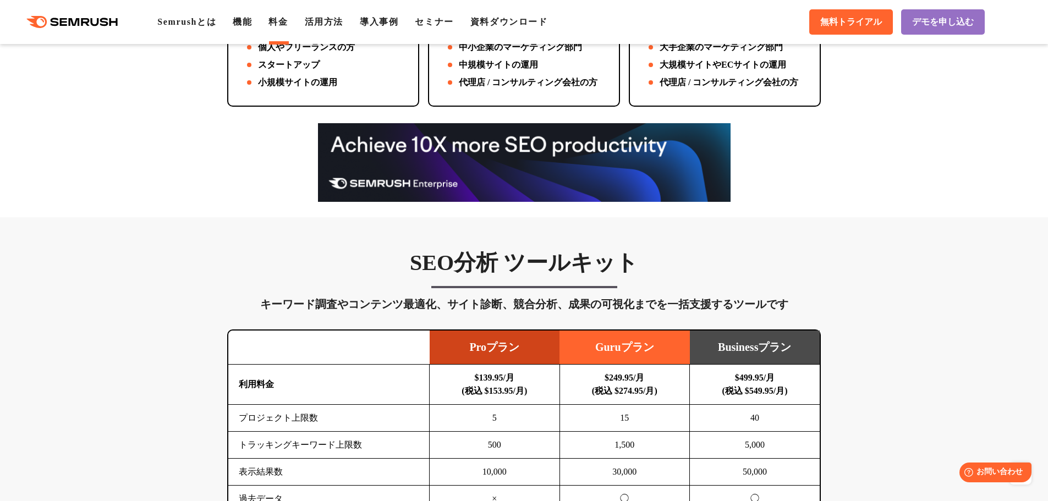
click at [417, 265] on h3 "SEO分析 ツールキット" at bounding box center [524, 263] width 594 height 28
drag, startPoint x: 412, startPoint y: 266, endPoint x: 465, endPoint y: 263, distance: 52.9
click at [465, 263] on h3 "SEO分析 ツールキット" at bounding box center [524, 263] width 594 height 28
click at [944, 198] on div at bounding box center [524, 162] width 1048 height 79
click at [901, 150] on div at bounding box center [524, 162] width 1048 height 79
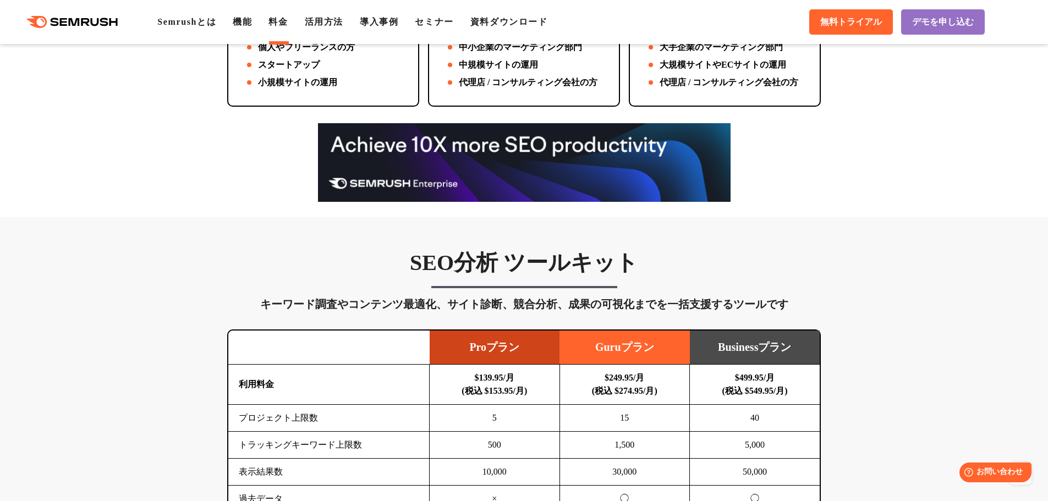
scroll to position [0, 0]
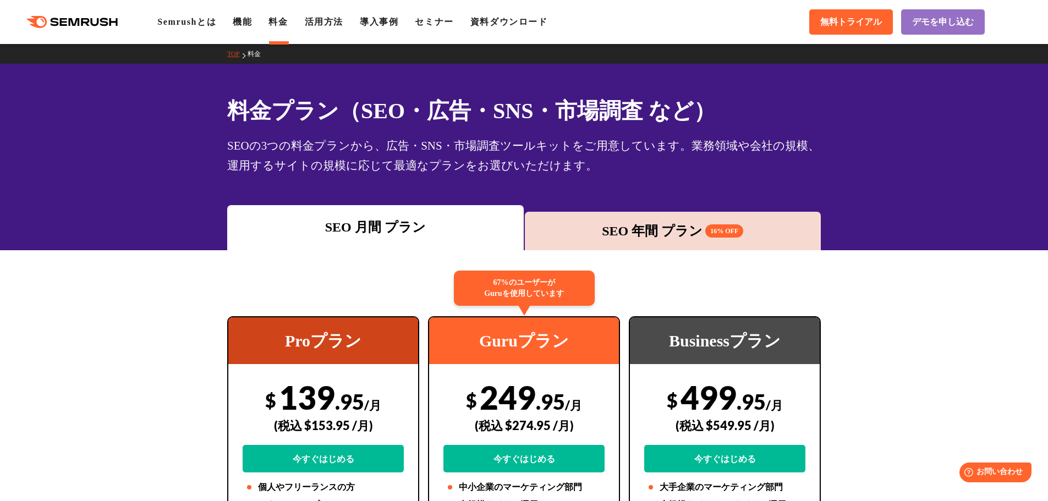
click at [665, 236] on div "SEO 年間 プラン 16% OFF" at bounding box center [674, 231] width 286 height 20
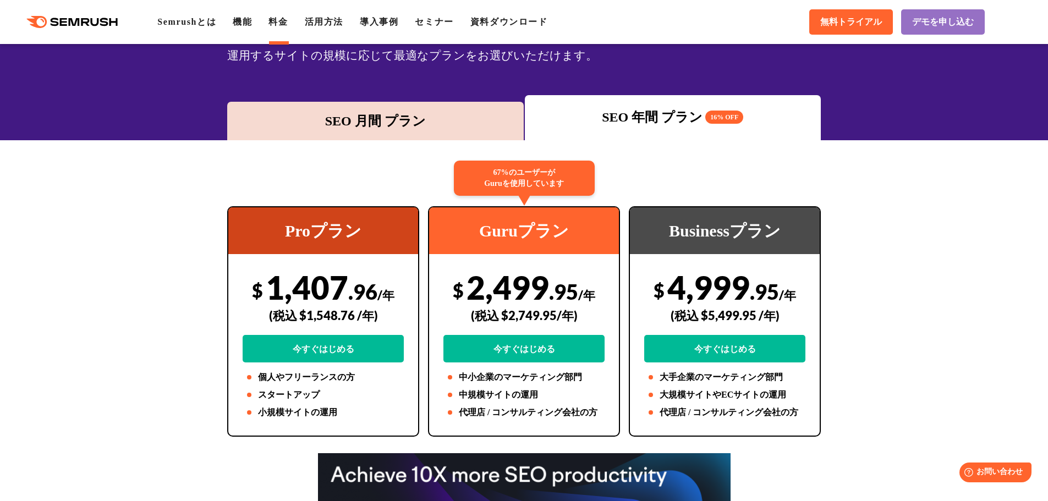
scroll to position [550, 0]
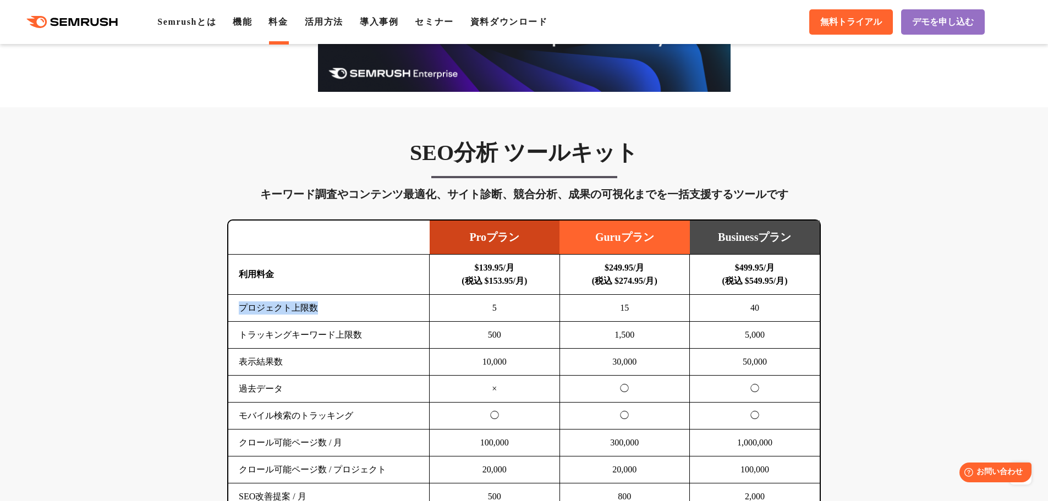
drag, startPoint x: 248, startPoint y: 313, endPoint x: 397, endPoint y: 318, distance: 149.8
click at [397, 318] on td "プロジェクト上限数" at bounding box center [328, 308] width 201 height 27
drag, startPoint x: 770, startPoint y: 194, endPoint x: 801, endPoint y: 196, distance: 30.9
click at [801, 196] on div "キーワード調査やコンテンツ最適化、サイト診断、競合分析、成果の可視化までを一括支援するツールです" at bounding box center [524, 194] width 594 height 18
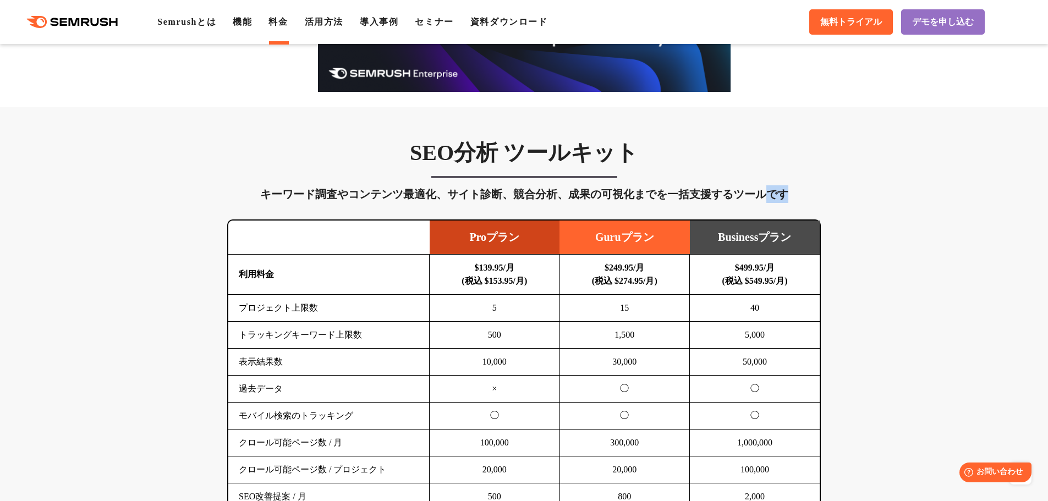
click at [801, 196] on div "キーワード調査やコンテンツ最適化、サイト診断、競合分析、成果の可視化までを一括支援するツールです" at bounding box center [524, 194] width 594 height 18
drag, startPoint x: 799, startPoint y: 195, endPoint x: 769, endPoint y: 196, distance: 29.7
click at [769, 196] on div "キーワード調査やコンテンツ最適化、サイト診断、競合分析、成果の可視化までを一括支援するツールです" at bounding box center [524, 194] width 594 height 18
drag, startPoint x: 764, startPoint y: 200, endPoint x: 815, endPoint y: 199, distance: 50.6
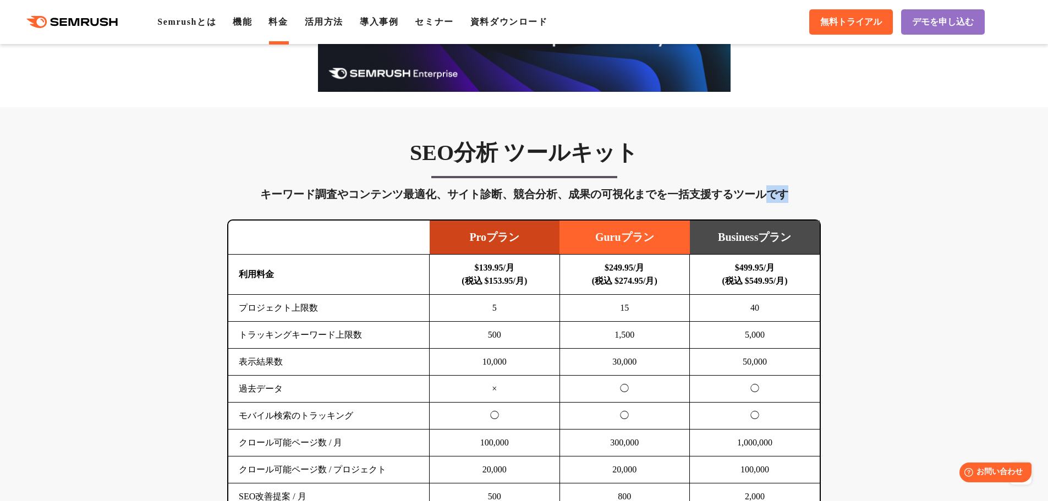
click at [815, 199] on div "キーワード調査やコンテンツ最適化、サイト診断、競合分析、成果の可視化までを一括支援するツールです" at bounding box center [524, 194] width 594 height 18
drag, startPoint x: 810, startPoint y: 198, endPoint x: 772, endPoint y: 200, distance: 38.6
click at [772, 200] on div "キーワード調査やコンテンツ最適化、サイト診断、競合分析、成果の可視化までを一括支援するツールです" at bounding box center [524, 194] width 594 height 18
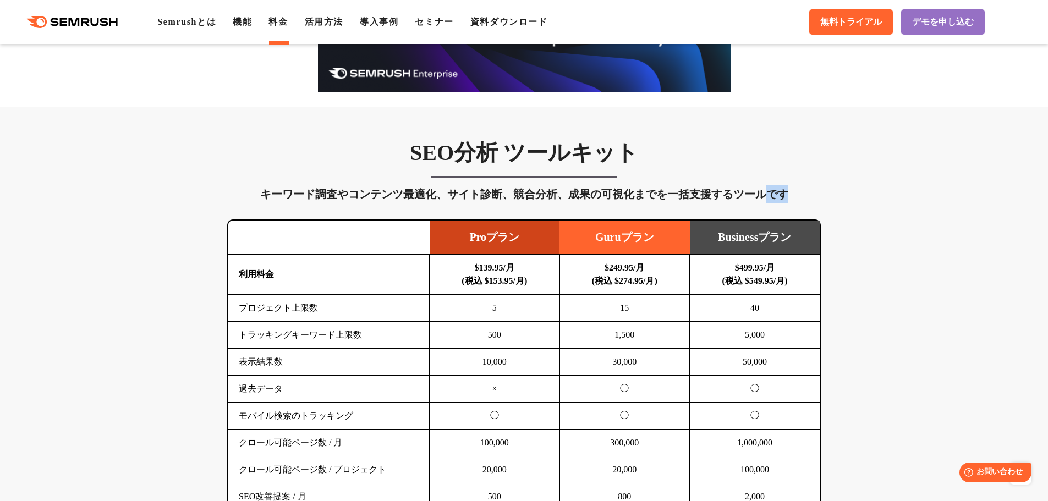
drag, startPoint x: 772, startPoint y: 200, endPoint x: 800, endPoint y: 199, distance: 28.6
click at [800, 199] on div "キーワード調査やコンテンツ最適化、サイト診断、競合分析、成果の可視化までを一括支援するツールです" at bounding box center [524, 194] width 594 height 18
drag, startPoint x: 767, startPoint y: 194, endPoint x: 791, endPoint y: 185, distance: 26.5
click at [791, 185] on div "SEO分析 ツールキット キーワード調査やコンテンツ最適化、サイト診断、競合分析、成果の可視化までを一括支援するツールです 横にスワイプしてください Proプ…" at bounding box center [524, 385] width 616 height 493
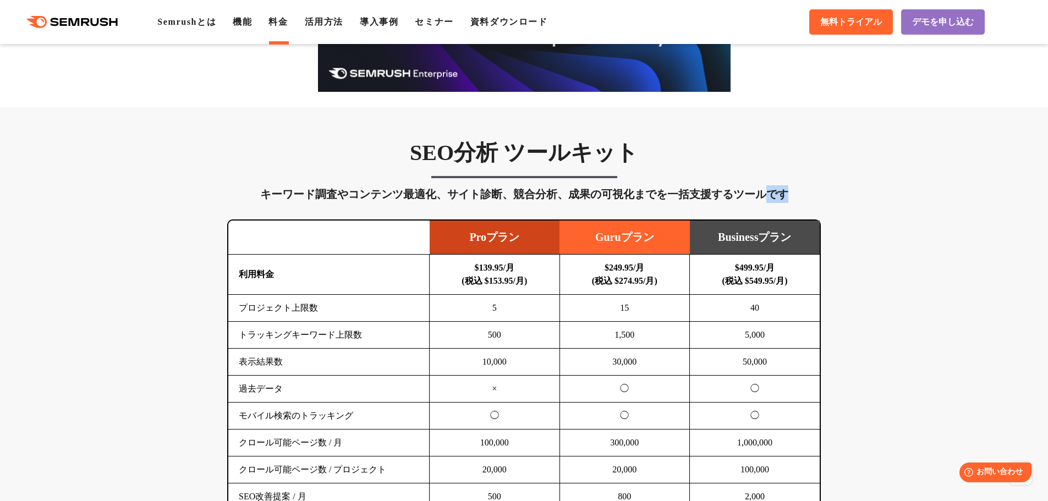
click at [791, 185] on div "SEO分析 ツールキット キーワード調査やコンテンツ最適化、サイト診断、競合分析、成果の可視化までを一括支援するツールです 横にスワイプしてください Proプ…" at bounding box center [524, 385] width 616 height 493
